Goal: Information Seeking & Learning: Learn about a topic

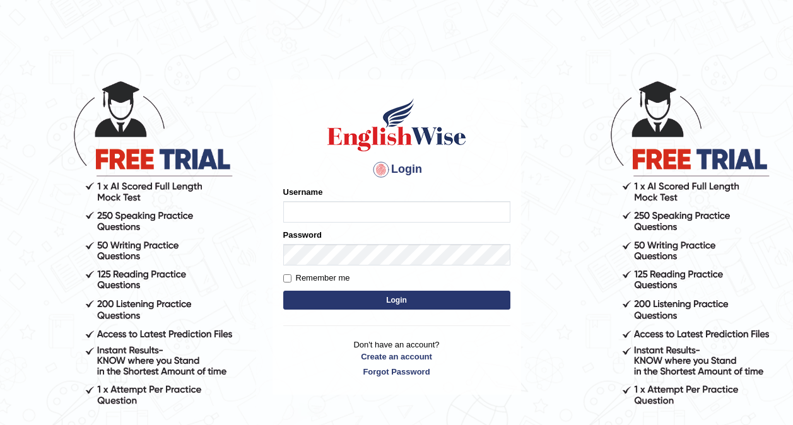
type input "0416031414"
click at [345, 304] on button "Login" at bounding box center [396, 300] width 227 height 19
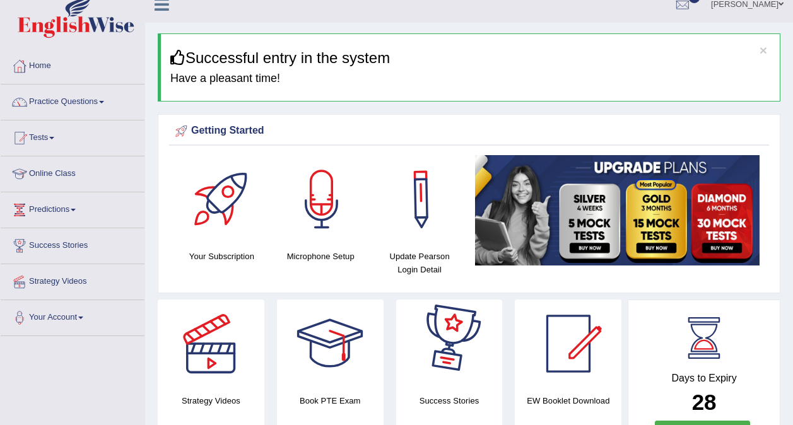
scroll to position [15, 0]
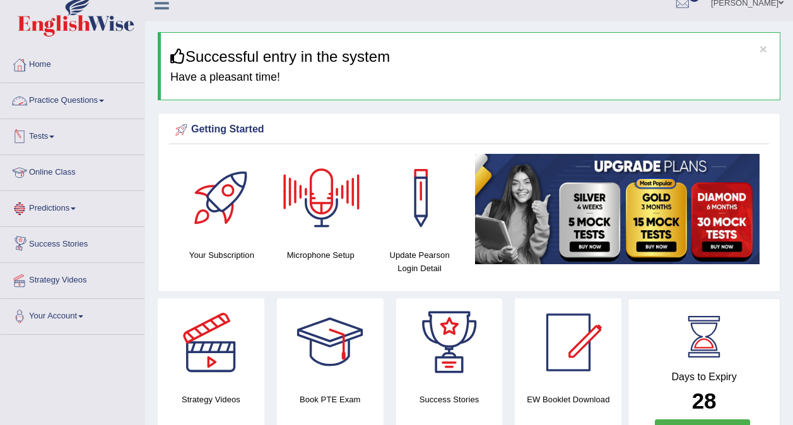
click at [82, 97] on link "Practice Questions" at bounding box center [73, 99] width 144 height 32
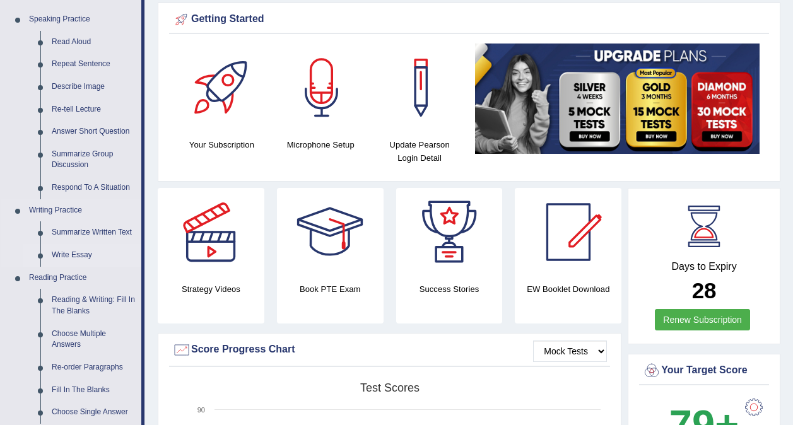
scroll to position [125, 0]
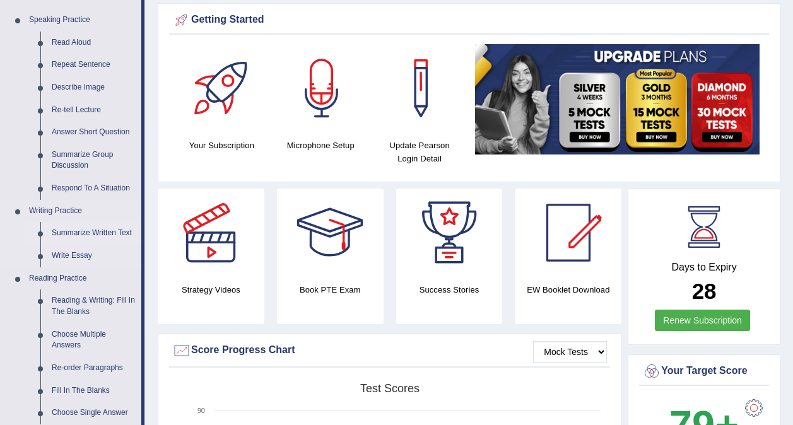
click at [85, 234] on link "Summarize Written Text" at bounding box center [93, 233] width 95 height 23
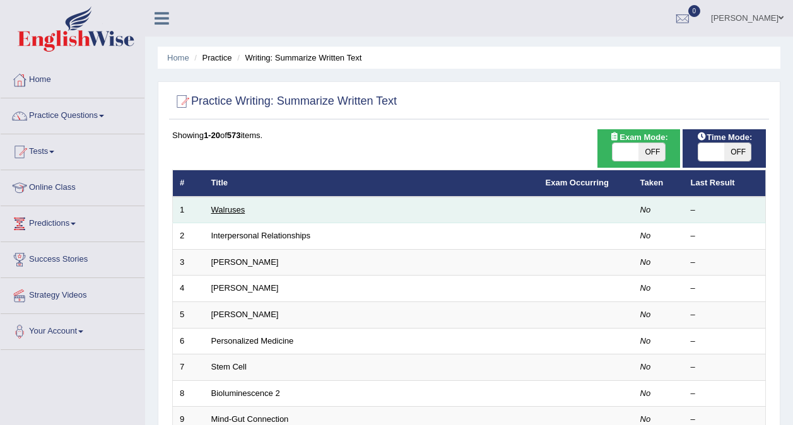
click at [231, 212] on link "Walruses" at bounding box center [228, 209] width 34 height 9
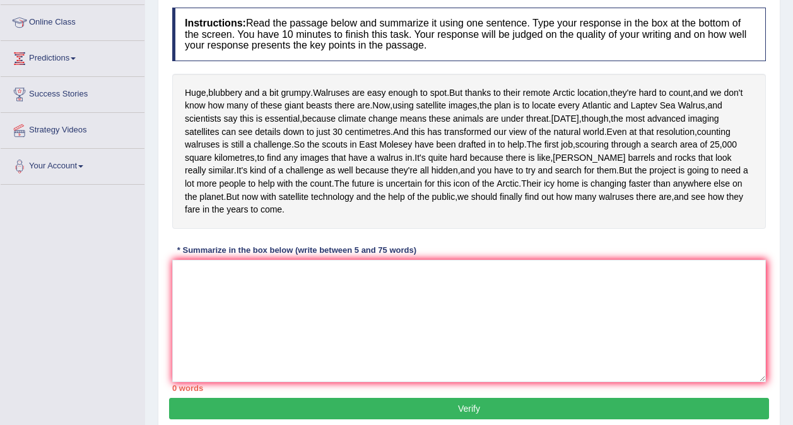
scroll to position [180, 0]
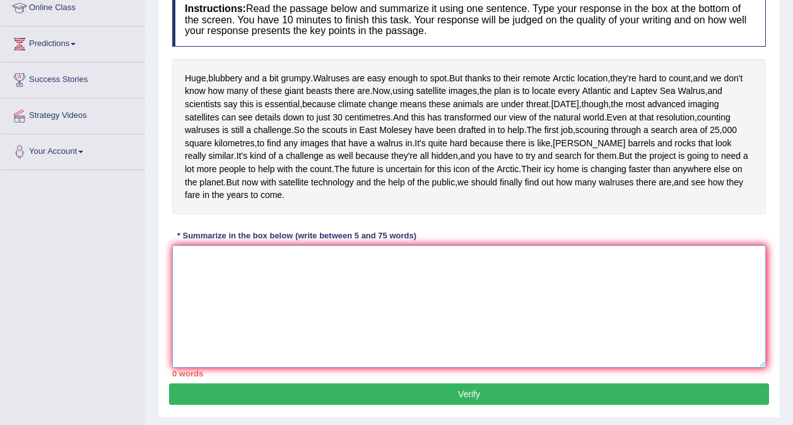
click at [221, 303] on textarea at bounding box center [469, 306] width 594 height 122
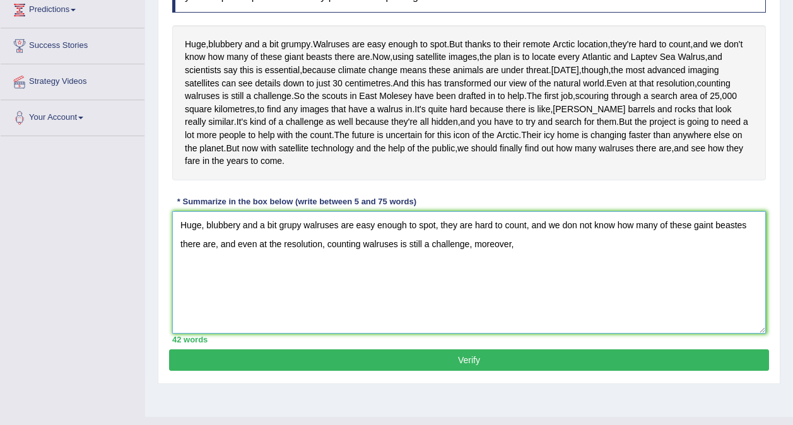
scroll to position [212, 0]
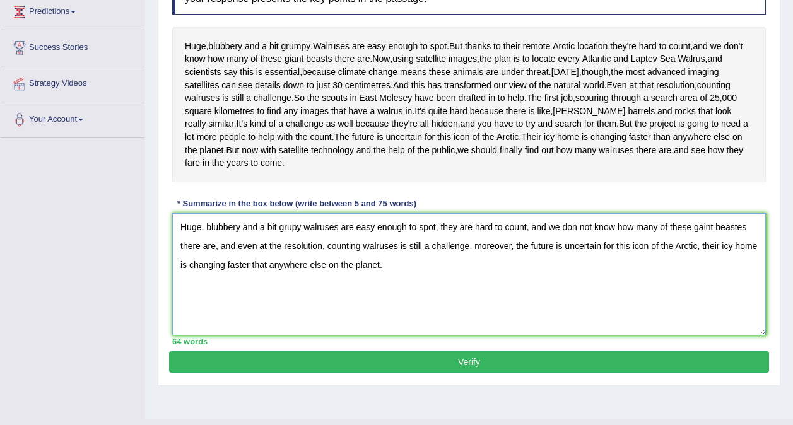
click at [289, 280] on textarea "Huge, blubbery and a bit grupy walruses are easy enough to spot, they are hard …" at bounding box center [469, 274] width 594 height 122
click at [401, 313] on textarea "Huge, blubbery and a bit grumpy walruses are easy enough to spot, they are hard…" at bounding box center [469, 274] width 594 height 122
click at [306, 279] on textarea "Huge, blubbery and a bit grumpy walruses are easy enough to spot, they are hard…" at bounding box center [469, 274] width 594 height 122
click at [391, 316] on textarea "Huge, blubbery and a bit grumpy, walruses are easy enough to spot, they are har…" at bounding box center [469, 274] width 594 height 122
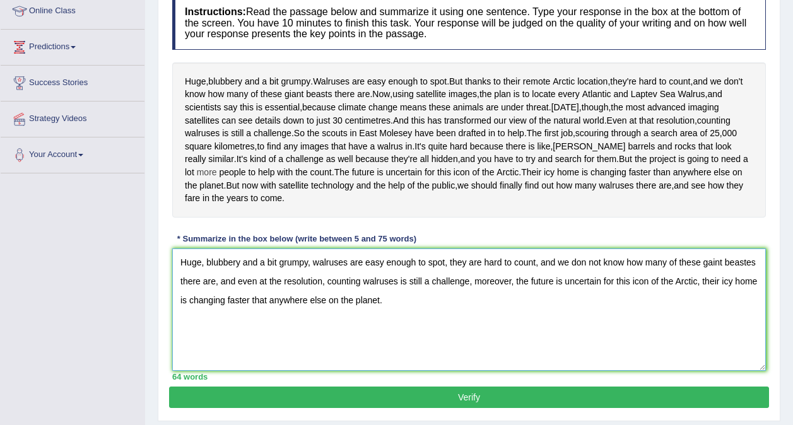
scroll to position [177, 0]
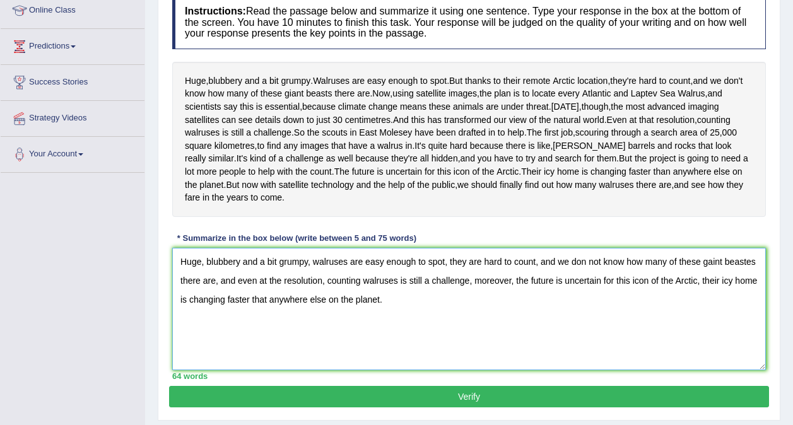
click at [746, 314] on textarea "Huge, blubbery and a bit grumpy, walruses are easy enough to spot, they are har…" at bounding box center [469, 309] width 594 height 122
click at [389, 353] on textarea "Huge, blubbery and a bit grumpy, walruses are easy enough to spot, they are har…" at bounding box center [469, 309] width 594 height 122
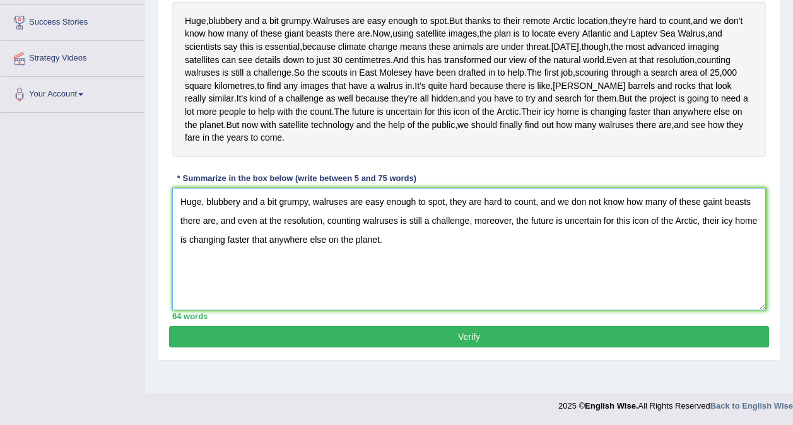
scroll to position [265, 0]
type textarea "Huge, blubbery and a bit grumpy, walruses are easy enough to spot, they are har…"
click at [443, 348] on button "Verify" at bounding box center [469, 336] width 600 height 21
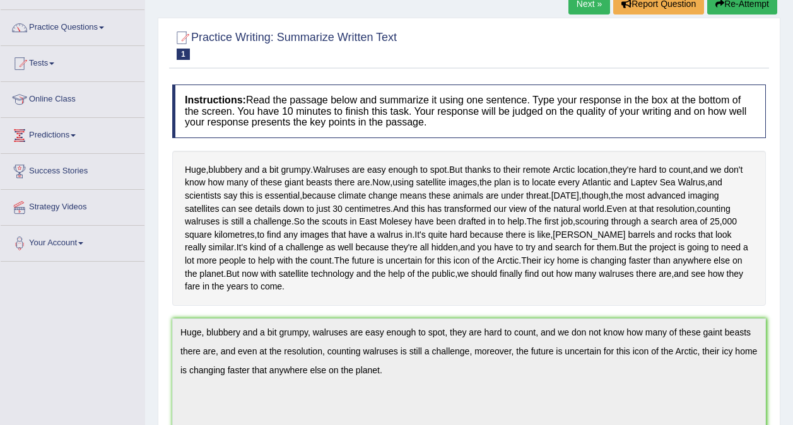
scroll to position [0, 0]
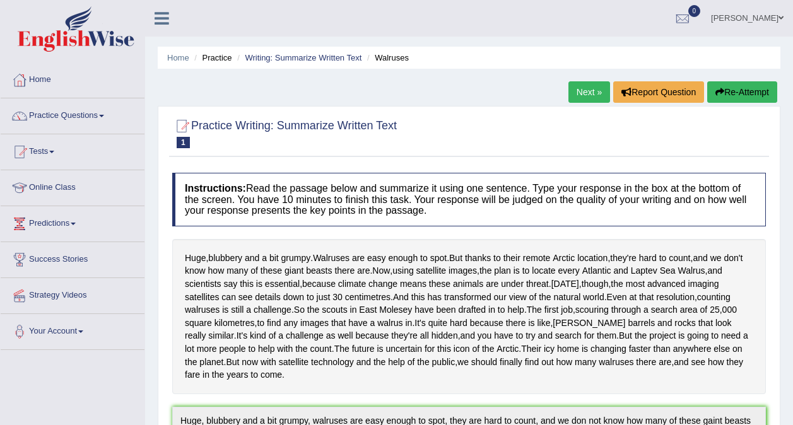
click at [594, 91] on link "Next »" at bounding box center [589, 91] width 42 height 21
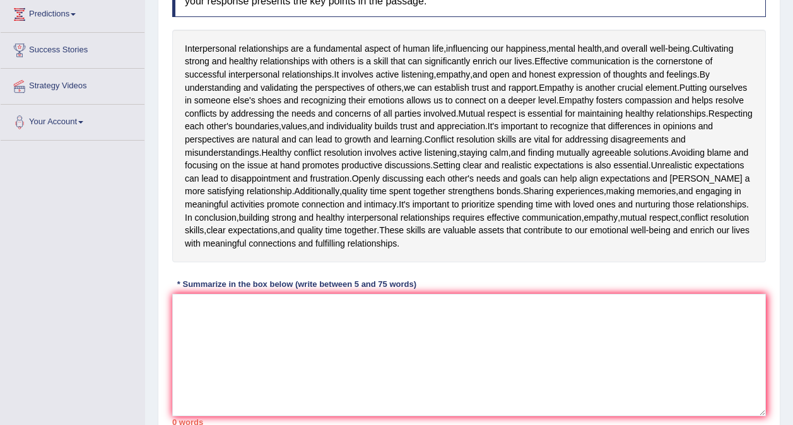
scroll to position [210, 0]
click at [182, 314] on textarea at bounding box center [469, 354] width 594 height 122
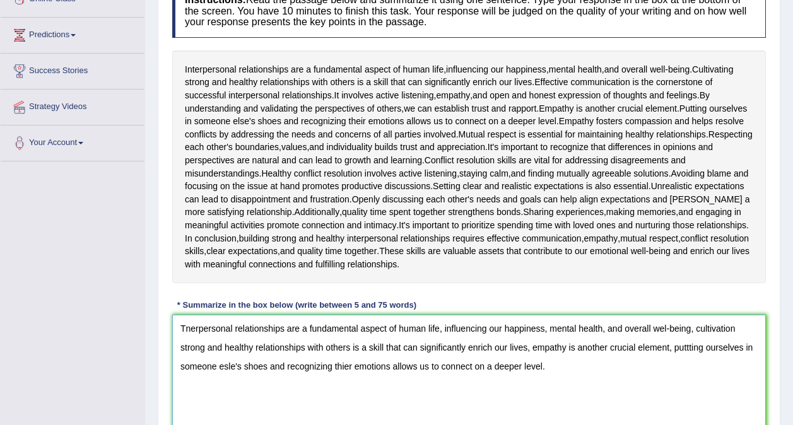
scroll to position [187, 0]
click at [184, 328] on textarea "Tnerpersonal relationships are a fundamental aspect of human life, influencing …" at bounding box center [469, 377] width 594 height 122
click at [185, 329] on textarea "Inerpersonal relationships are a fundamental aspect of human life, influencing …" at bounding box center [469, 377] width 594 height 122
click at [279, 391] on textarea "Interpersonal relationships are a fundamental aspect of human life, influencing…" at bounding box center [469, 377] width 594 height 122
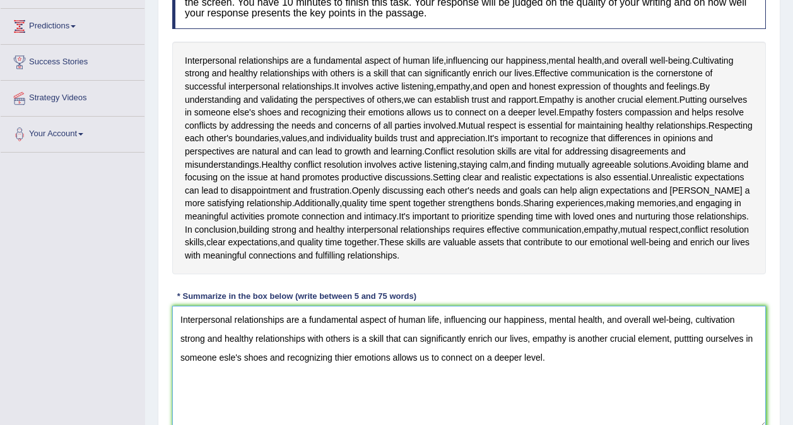
scroll to position [198, 0]
click at [665, 319] on textarea "Interpersonal relationships are a fundamental aspect of human life, influencing…" at bounding box center [469, 366] width 594 height 122
click at [675, 361] on textarea "Interpersonal relationships are a fundamental aspect of human life, influencing…" at bounding box center [469, 366] width 594 height 122
click at [740, 321] on textarea "Interpersonal relationships are a fundamental aspect of human life, influencing…" at bounding box center [469, 366] width 594 height 122
click at [706, 395] on textarea "Interpersonal relationships are a fundamental aspect of human life, influencing…" at bounding box center [469, 366] width 594 height 122
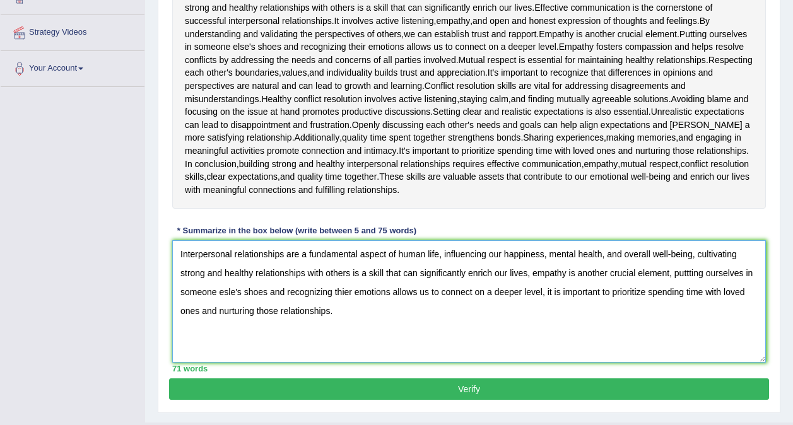
scroll to position [265, 0]
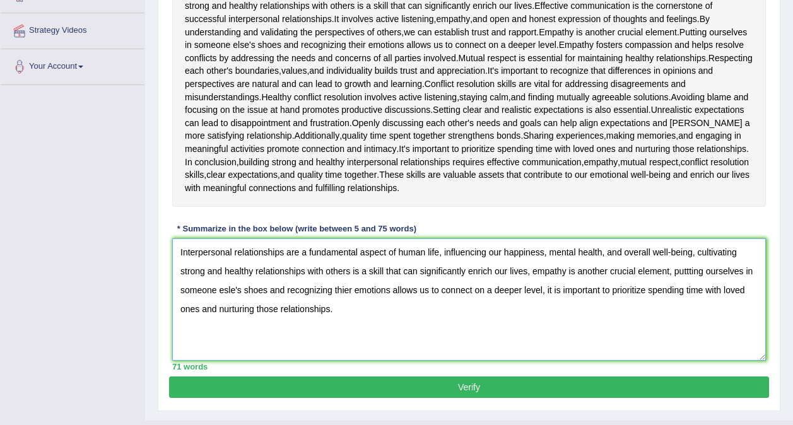
type textarea "Interpersonal relationships are a fundamental aspect of human life, influencing…"
click at [469, 387] on button "Verify" at bounding box center [469, 387] width 600 height 21
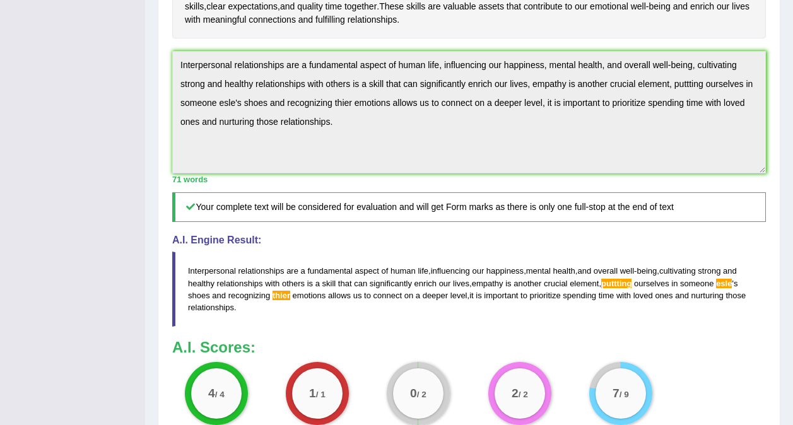
scroll to position [521, 0]
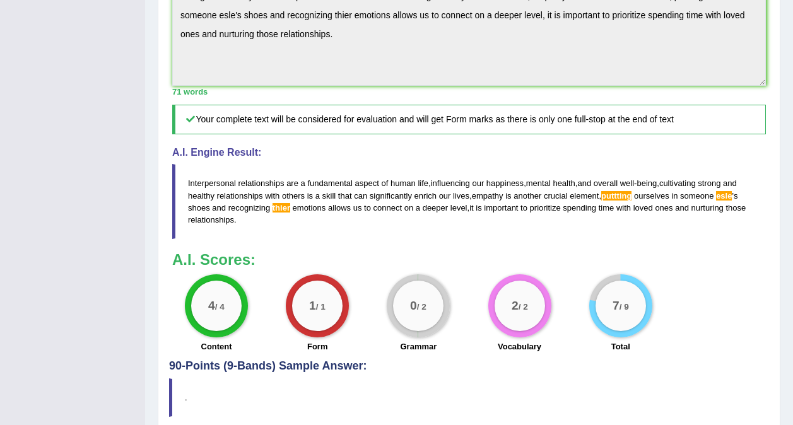
click at [468, 392] on blockquote "." at bounding box center [469, 397] width 600 height 38
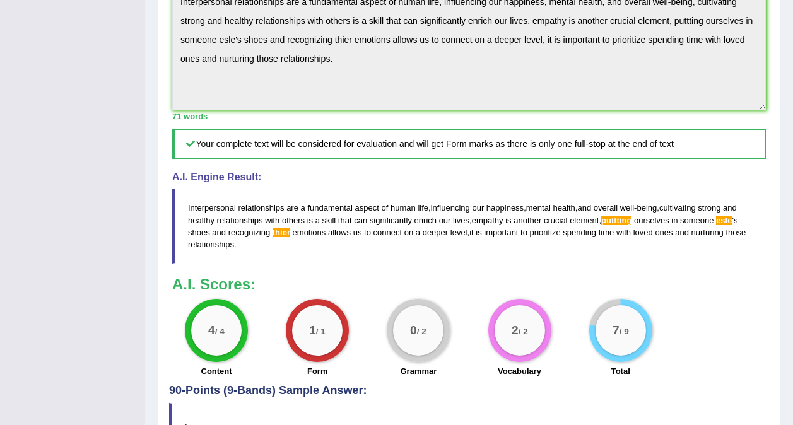
scroll to position [495, 0]
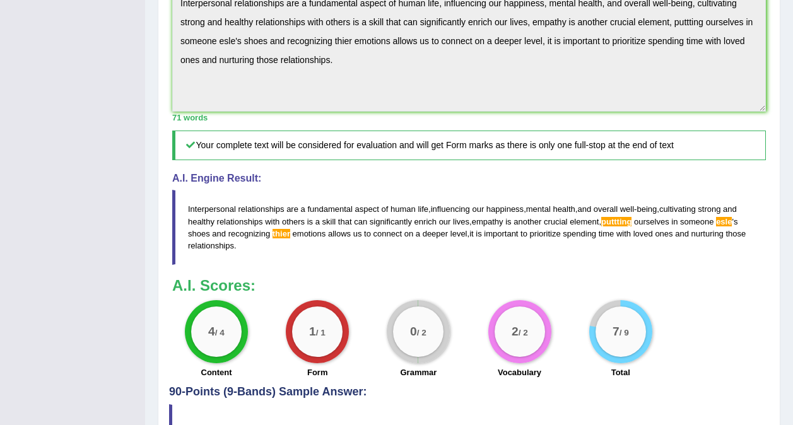
click at [621, 219] on span "puttting" at bounding box center [616, 221] width 30 height 9
click at [413, 354] on div "0 / 2" at bounding box center [418, 332] width 50 height 50
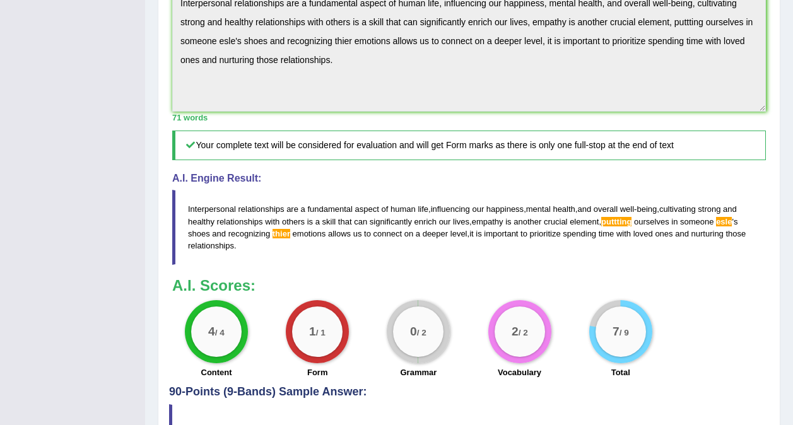
click at [725, 221] on span "esle" at bounding box center [724, 221] width 16 height 9
click at [279, 231] on span "thier" at bounding box center [281, 233] width 18 height 9
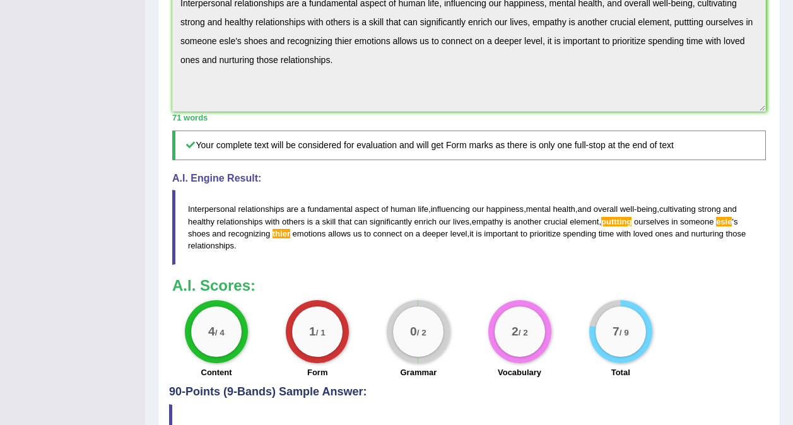
click at [279, 231] on span "thier" at bounding box center [281, 233] width 18 height 9
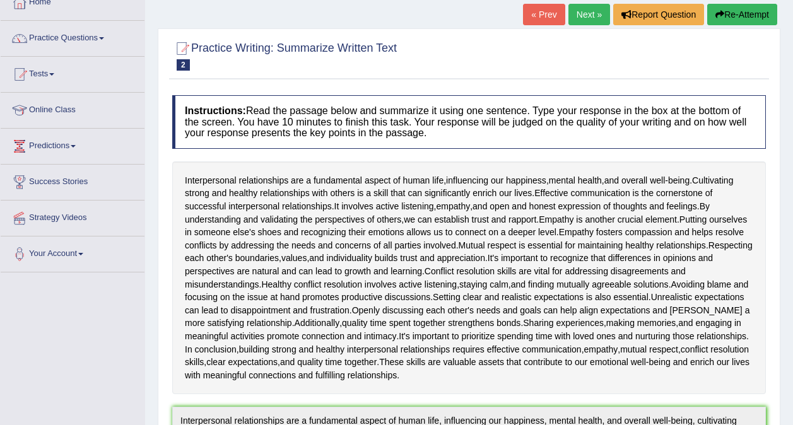
scroll to position [0, 0]
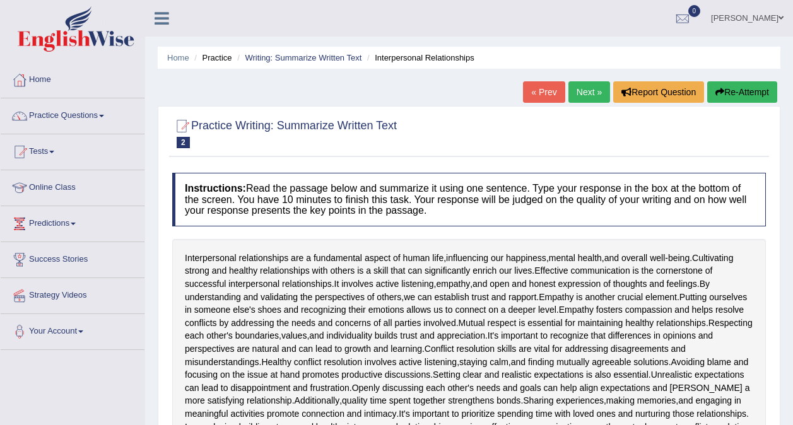
click at [580, 96] on link "Next »" at bounding box center [589, 91] width 42 height 21
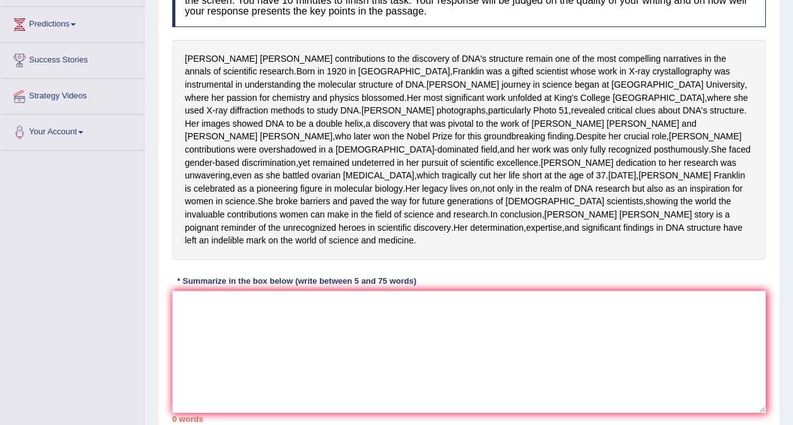
scroll to position [200, 0]
click at [192, 360] on textarea at bounding box center [469, 351] width 594 height 122
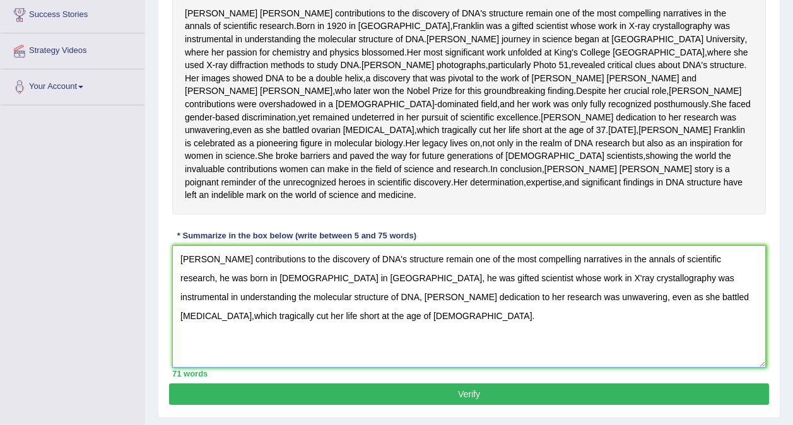
scroll to position [303, 0]
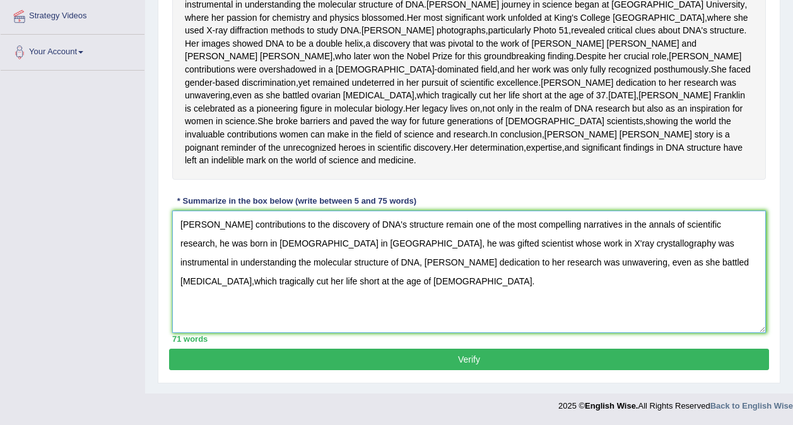
click at [350, 272] on textarea "Rosalind Franklin's contributions to the discovery of DNA's structure remain on…" at bounding box center [469, 272] width 594 height 122
click at [228, 269] on textarea "Rosalind Franklin's contributions to the discovery of DNA's structure remain on…" at bounding box center [469, 272] width 594 height 122
click at [301, 310] on textarea "Rosalind Franklin's contributions to the discovery of DNA's structure remain on…" at bounding box center [469, 272] width 594 height 122
click at [638, 295] on textarea "Rosalind Franklin's contributions to the discovery of DNA's structure remain on…" at bounding box center [469, 272] width 594 height 122
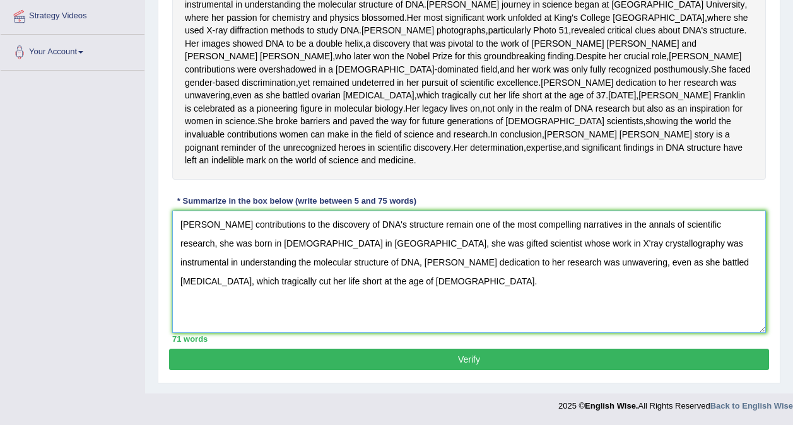
type textarea "Rosalind Franklin's contributions to the discovery of DNA's structure remain on…"
click at [480, 361] on button "Verify" at bounding box center [469, 359] width 600 height 21
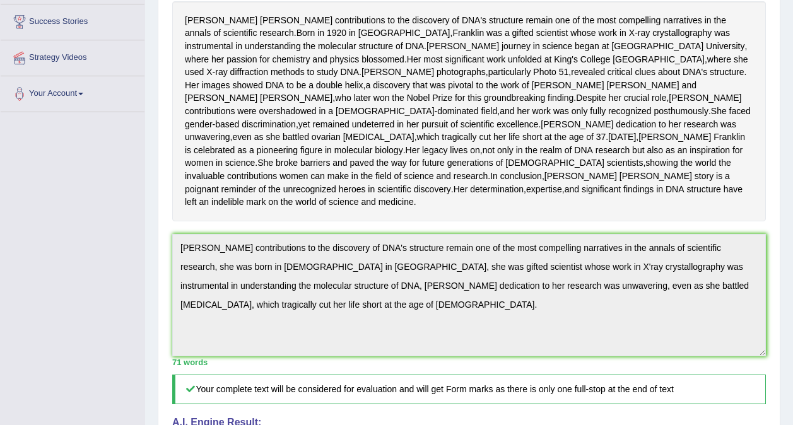
scroll to position [0, 0]
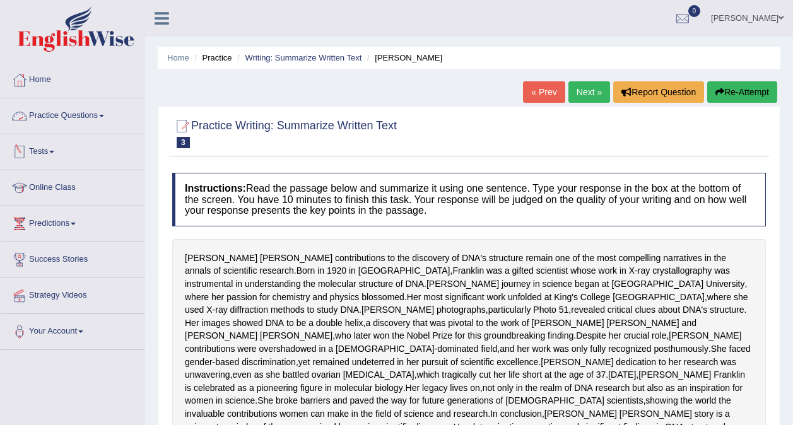
click at [74, 118] on link "Practice Questions" at bounding box center [73, 114] width 144 height 32
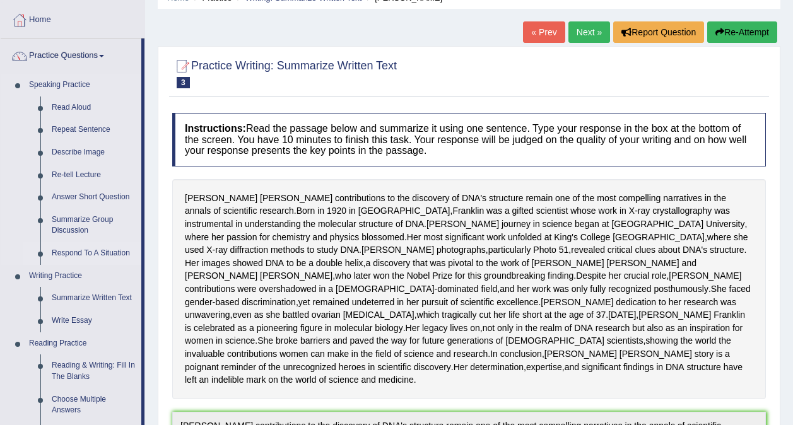
scroll to position [65, 0]
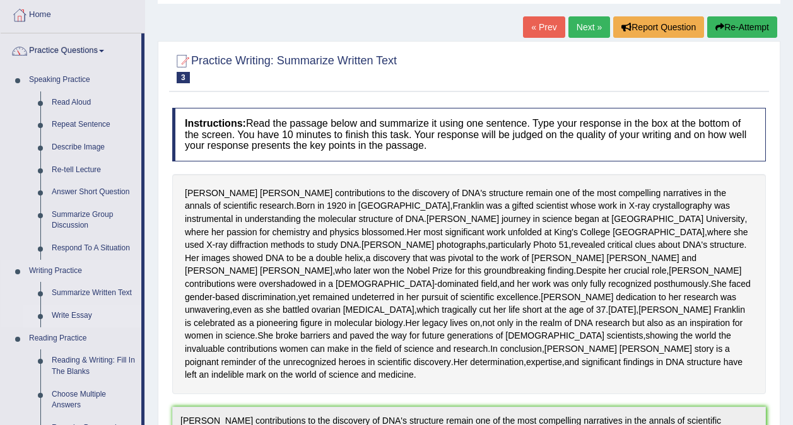
click at [78, 312] on link "Write Essay" at bounding box center [93, 316] width 95 height 23
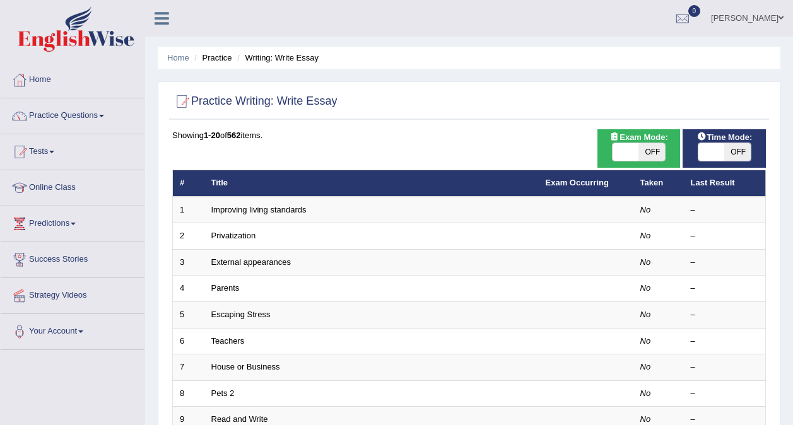
click at [650, 152] on span "OFF" at bounding box center [651, 152] width 26 height 18
checkbox input "true"
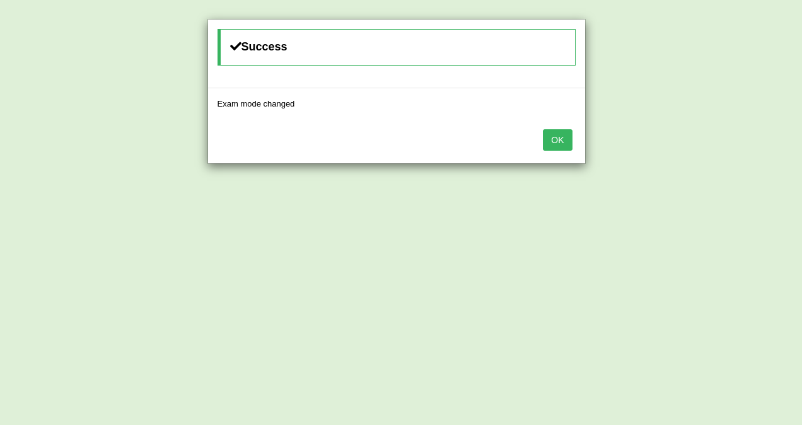
click at [561, 146] on button "OK" at bounding box center [557, 139] width 29 height 21
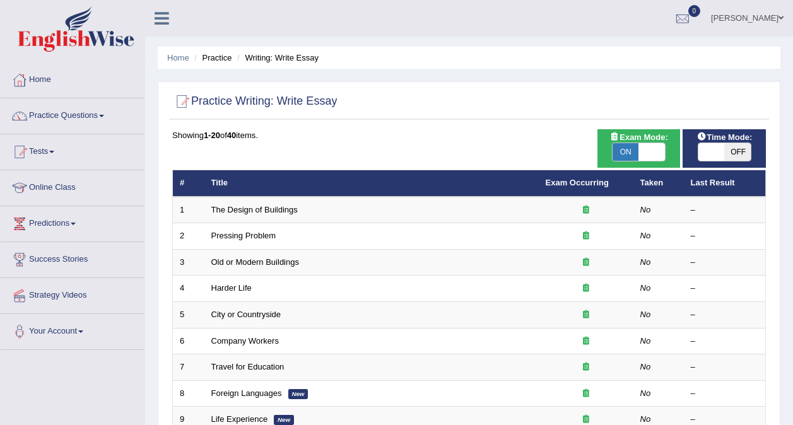
click at [636, 152] on span "ON" at bounding box center [625, 152] width 26 height 18
checkbox input "false"
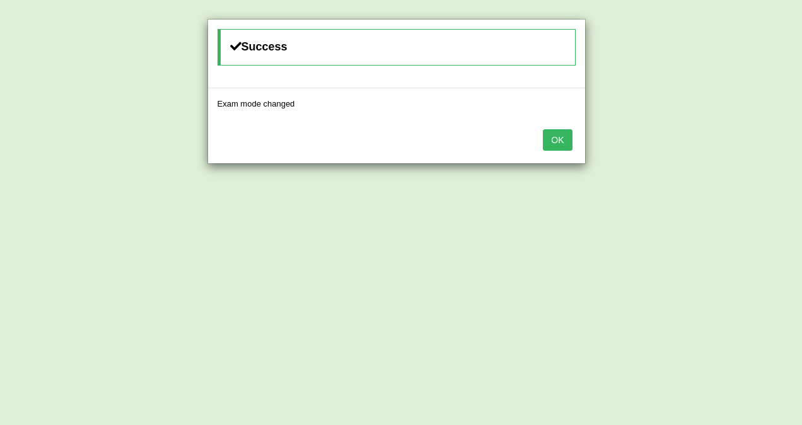
click at [563, 141] on button "OK" at bounding box center [557, 139] width 29 height 21
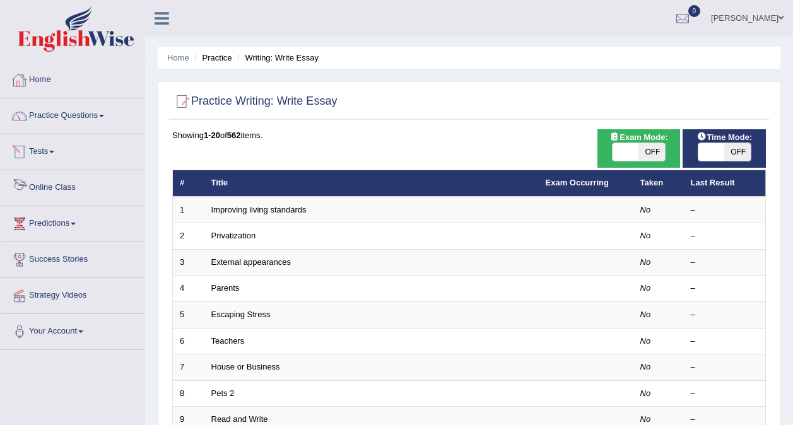
click at [50, 184] on link "Online Class" at bounding box center [73, 186] width 144 height 32
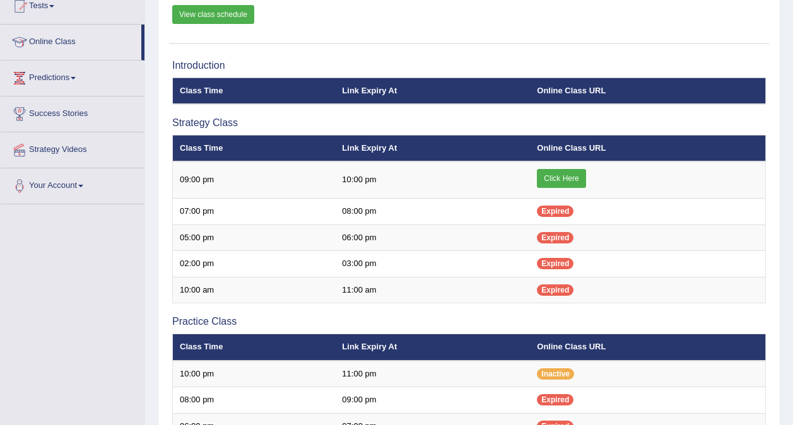
scroll to position [133, 0]
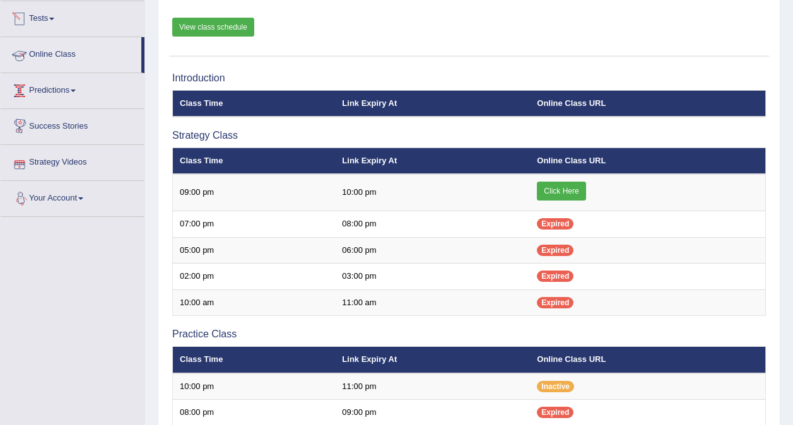
click at [208, 21] on link "View class schedule" at bounding box center [213, 27] width 82 height 19
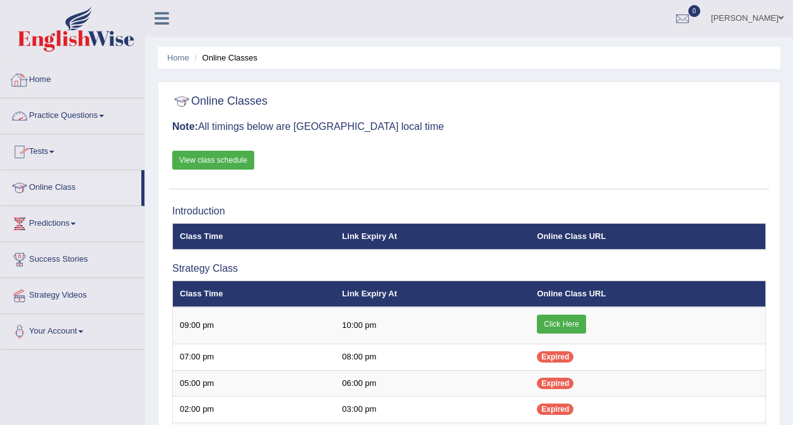
click at [51, 83] on link "Home" at bounding box center [73, 78] width 144 height 32
